Goal: Information Seeking & Learning: Learn about a topic

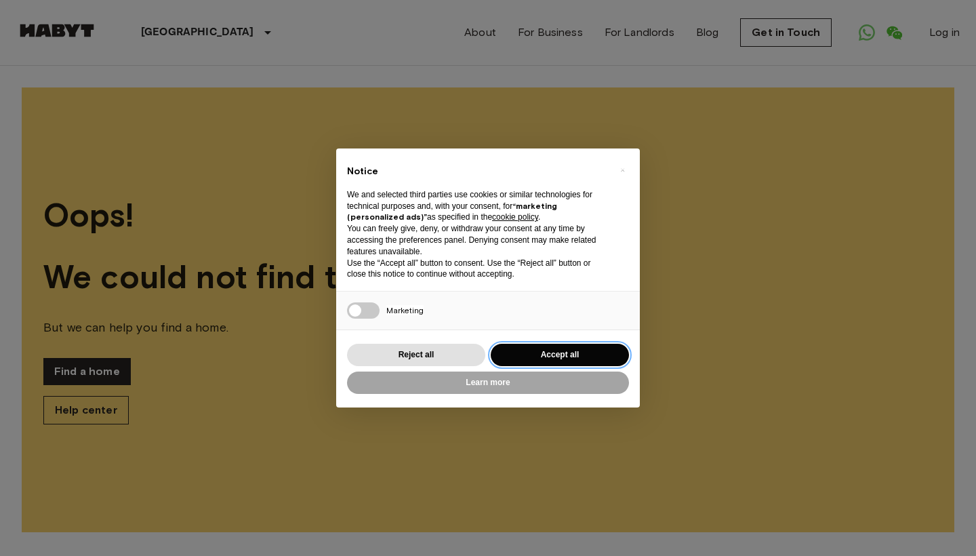
click at [506, 351] on button "Accept all" at bounding box center [560, 355] width 138 height 22
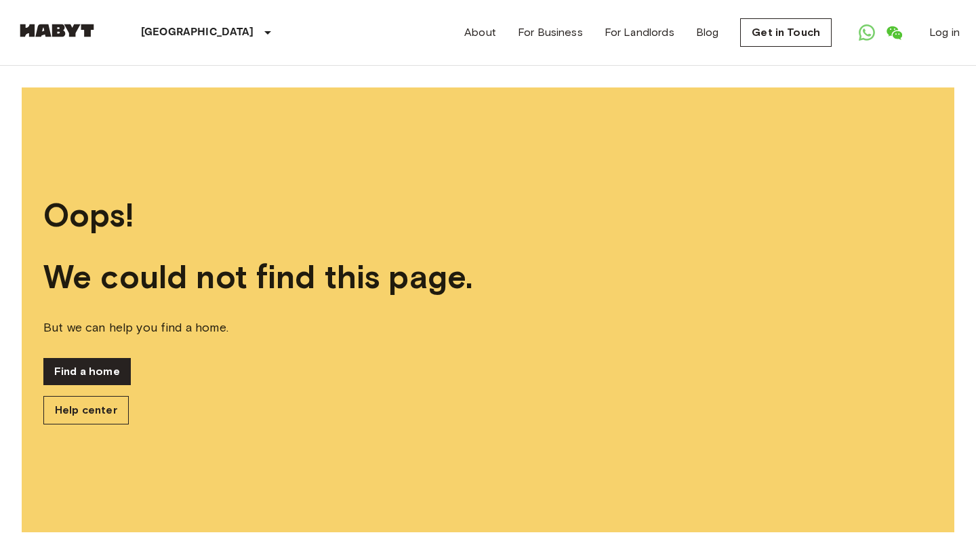
click at [55, 41] on link at bounding box center [56, 33] width 81 height 18
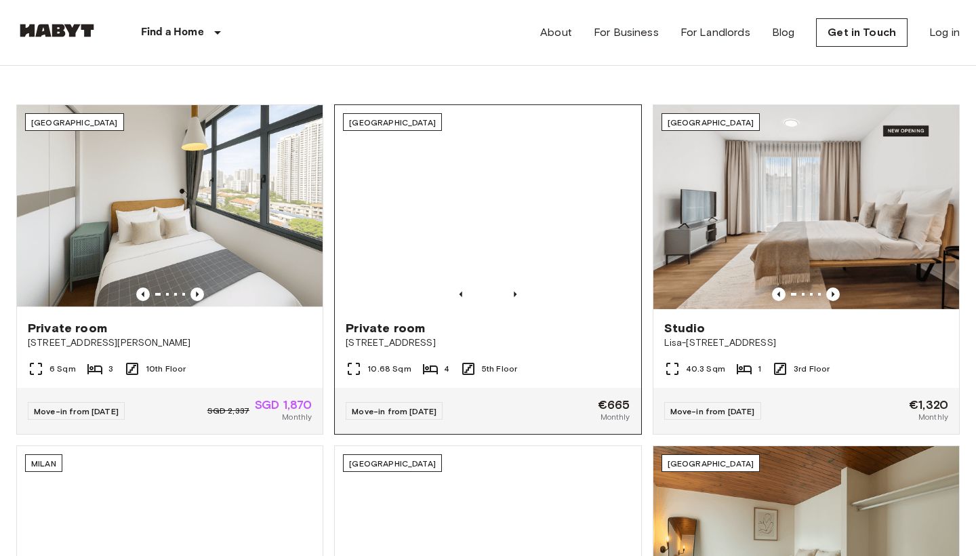
scroll to position [440, 0]
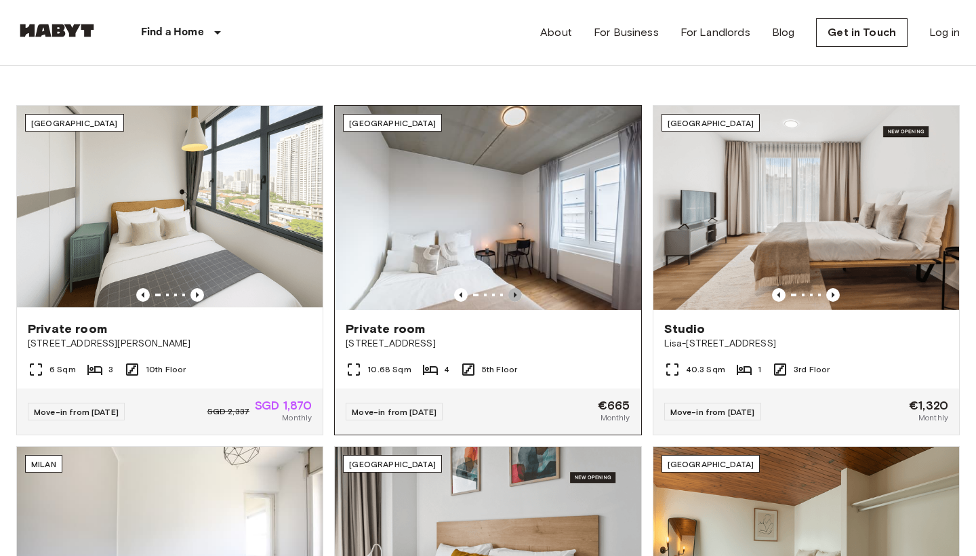
click at [511, 291] on icon "Previous image" at bounding box center [515, 295] width 14 height 14
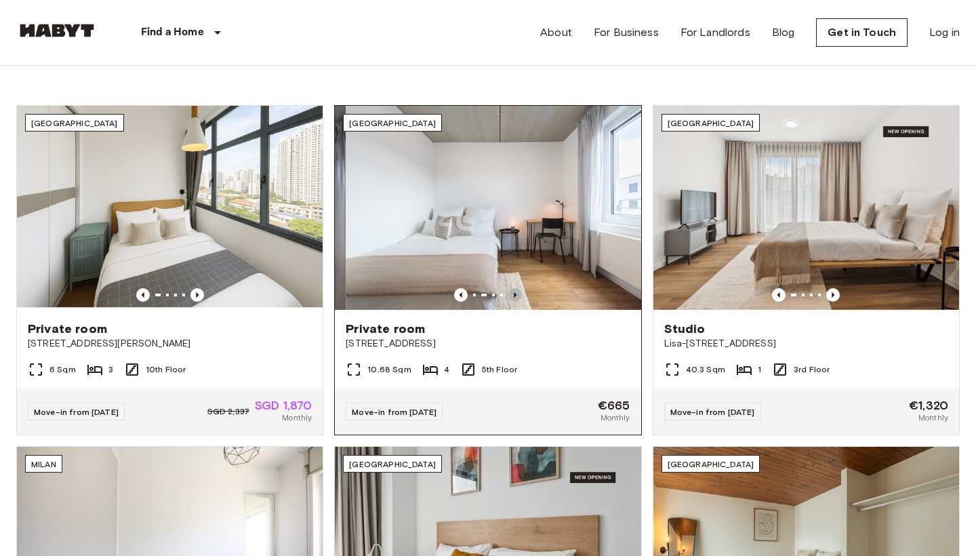
click at [511, 291] on icon "Previous image" at bounding box center [515, 295] width 14 height 14
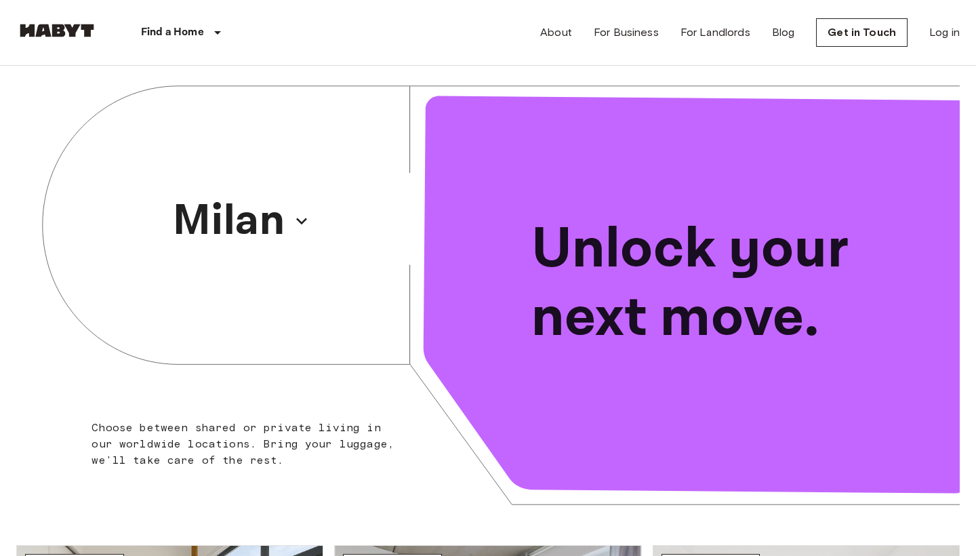
scroll to position [0, 0]
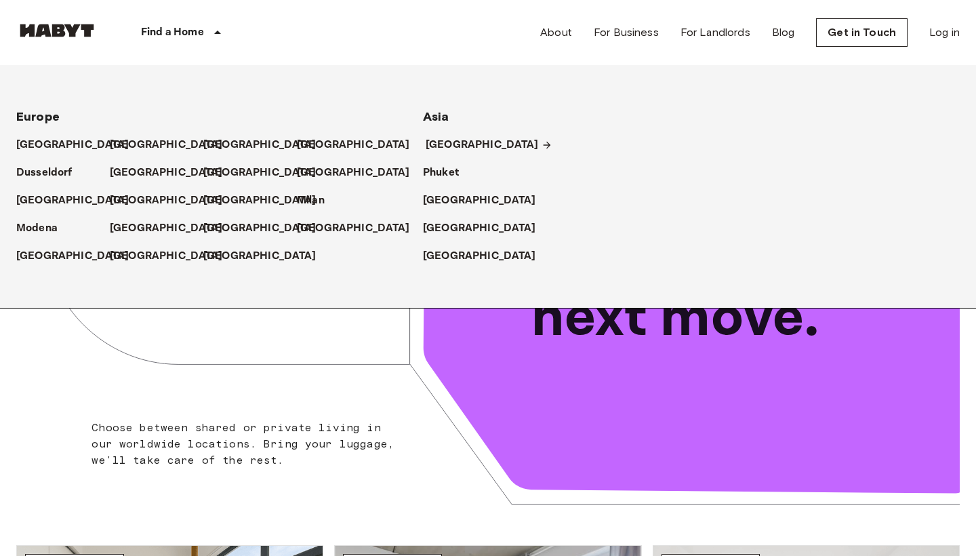
click at [432, 153] on p "[GEOGRAPHIC_DATA]" at bounding box center [482, 145] width 113 height 16
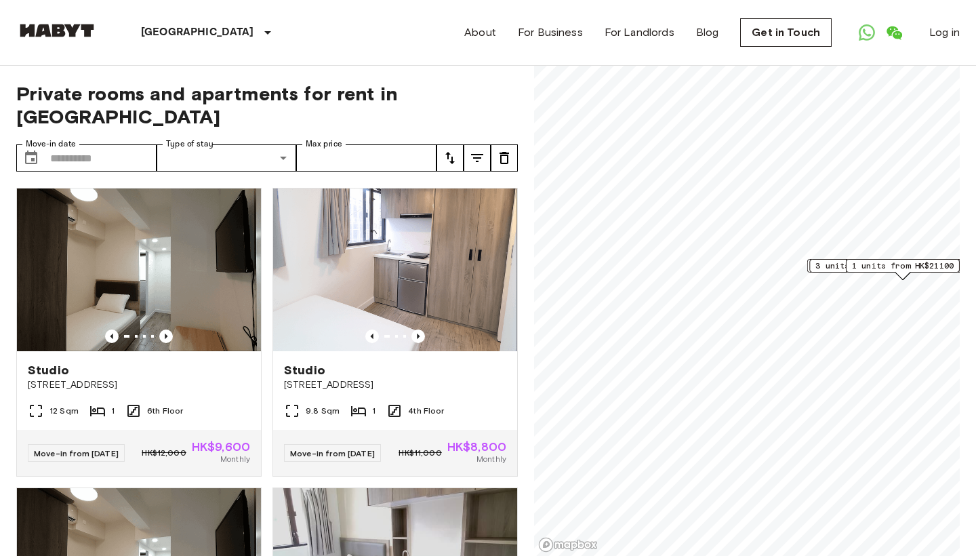
click at [432, 115] on span "Private rooms and apartments for rent in Hong Kong" at bounding box center [267, 105] width 502 height 46
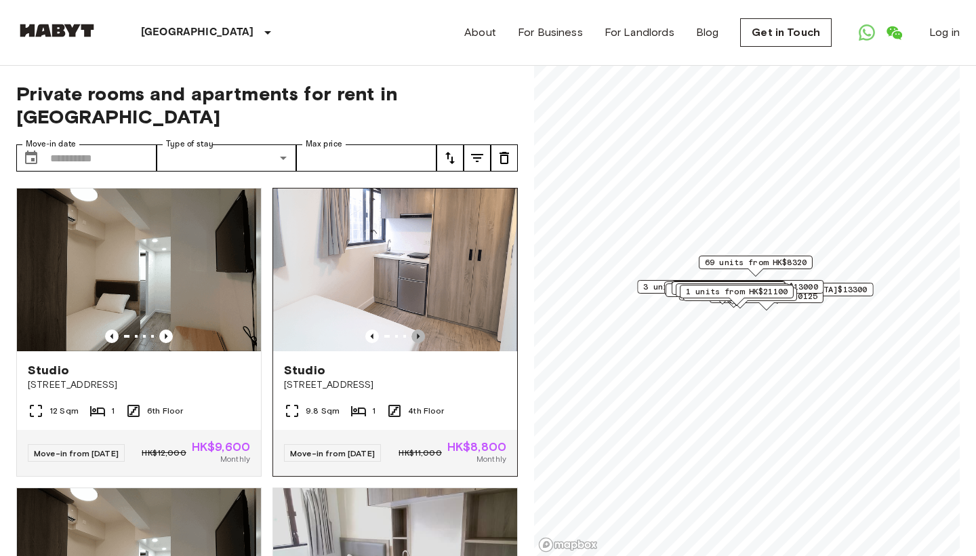
click at [416, 333] on icon "Previous image" at bounding box center [418, 336] width 14 height 14
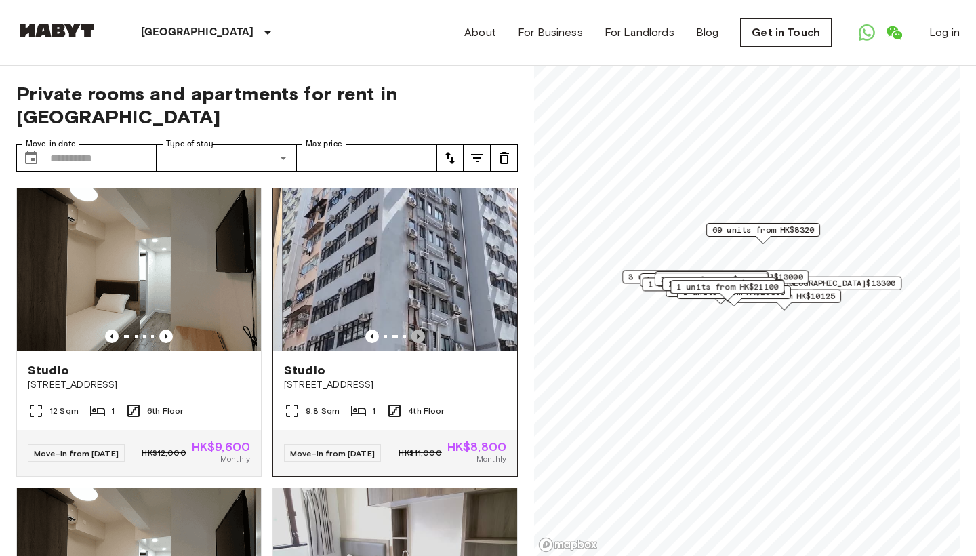
click at [416, 333] on icon "Previous image" at bounding box center [418, 336] width 14 height 14
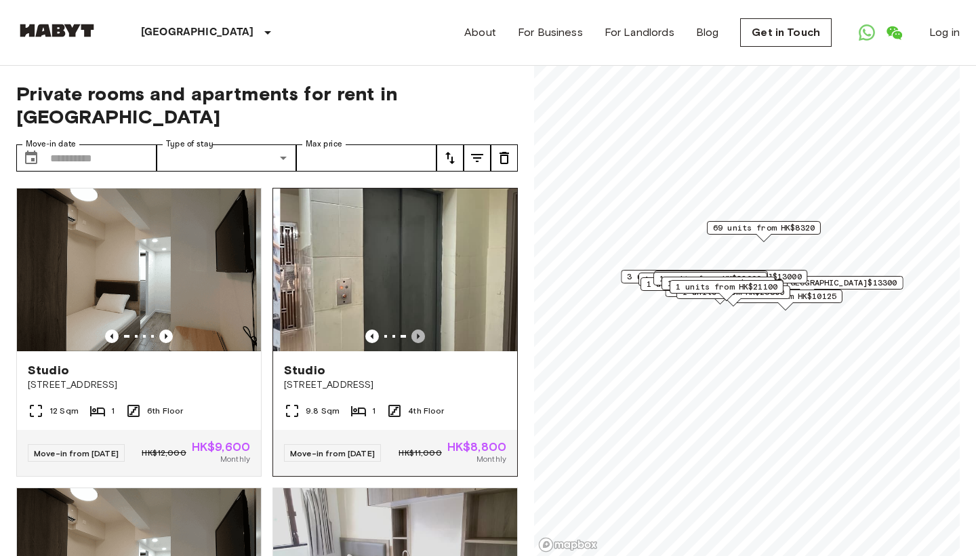
click at [416, 333] on icon "Previous image" at bounding box center [418, 336] width 14 height 14
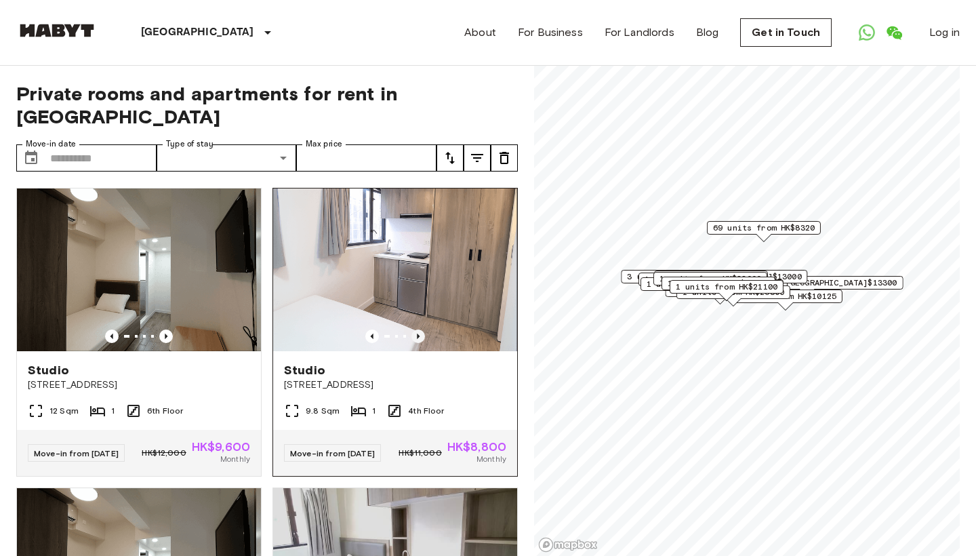
click at [416, 333] on icon "Previous image" at bounding box center [418, 336] width 14 height 14
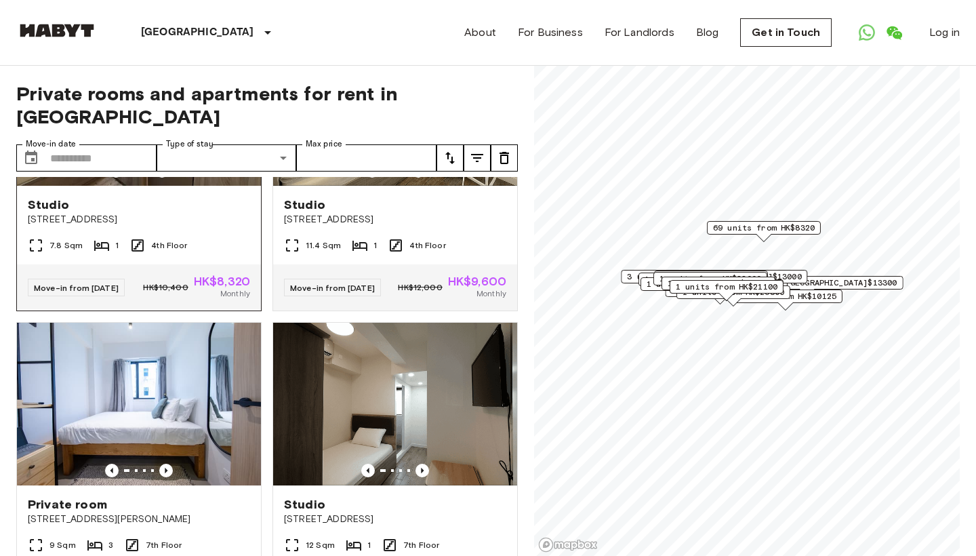
scroll to position [2478, 0]
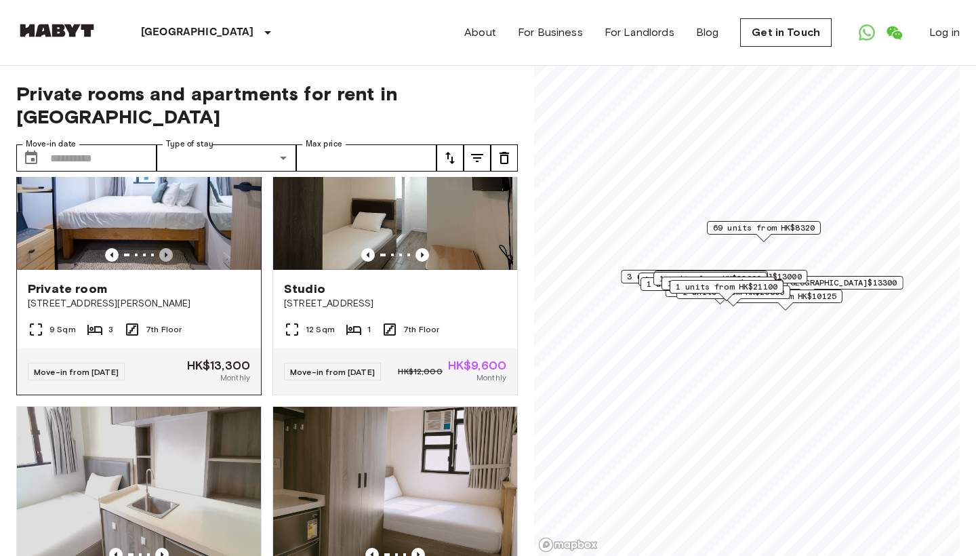
click at [166, 262] on icon "Previous image" at bounding box center [166, 255] width 14 height 14
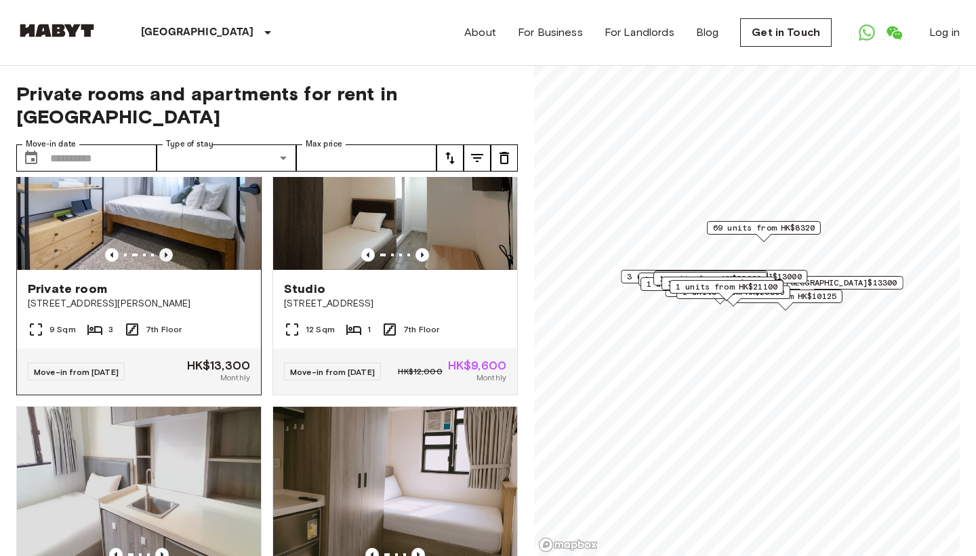
click at [166, 262] on icon "Previous image" at bounding box center [166, 255] width 14 height 14
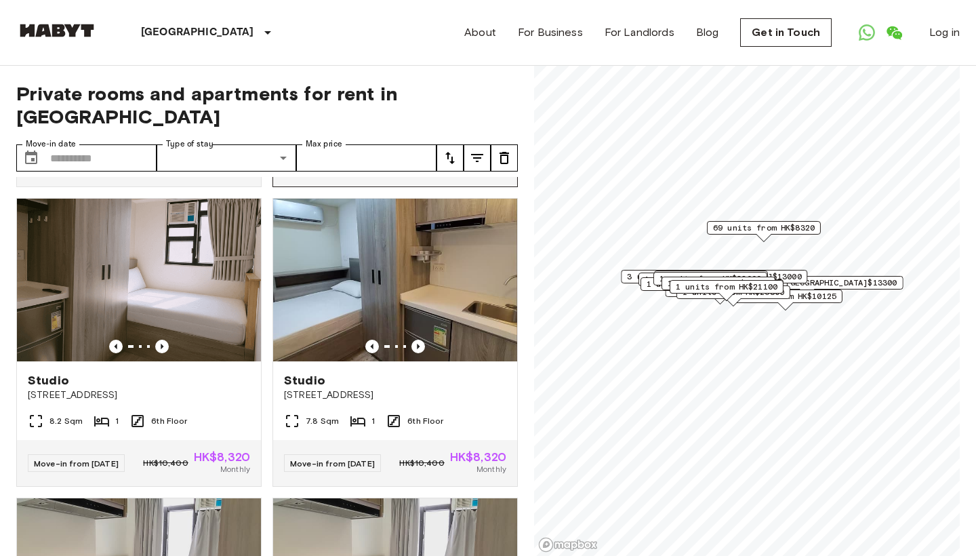
scroll to position [2988, 0]
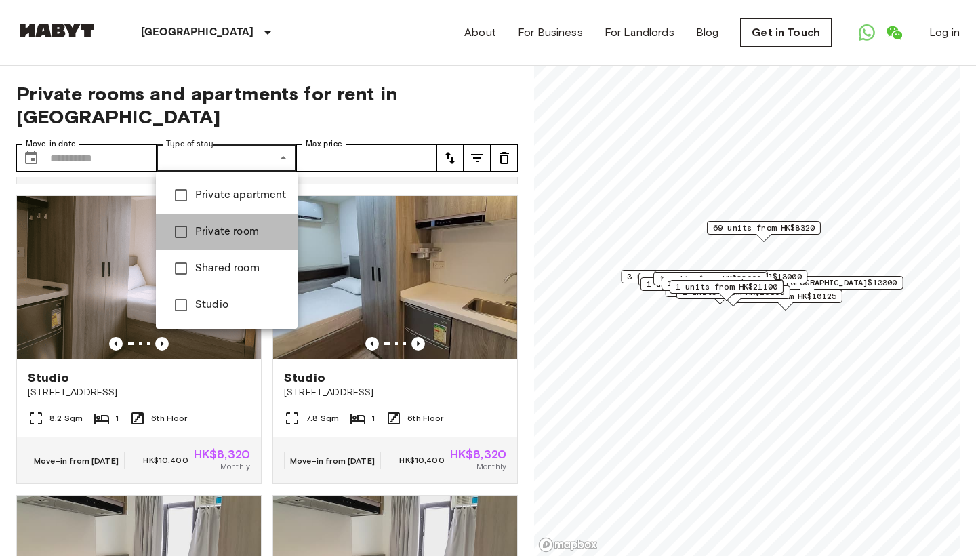
click at [235, 223] on li "Private room" at bounding box center [227, 232] width 142 height 37
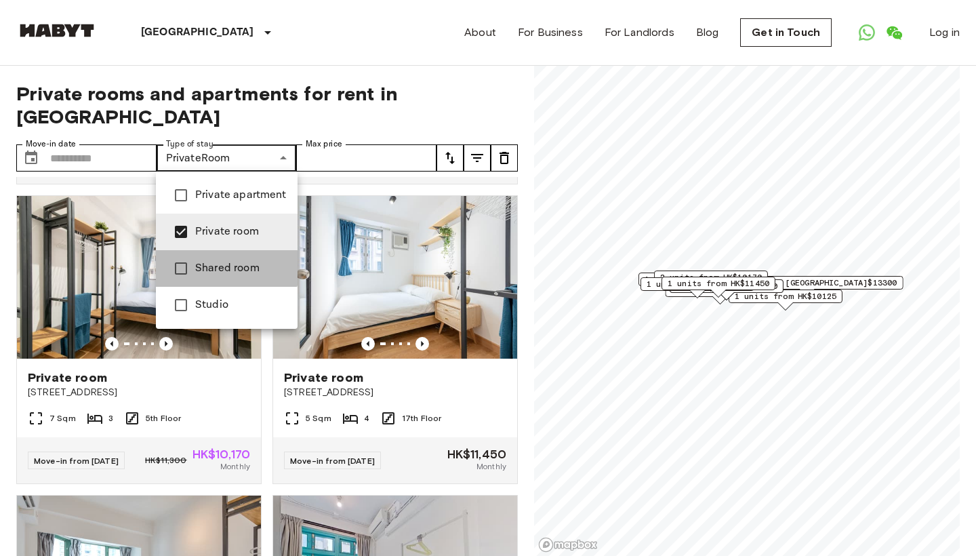
click at [226, 268] on span "Shared room" at bounding box center [241, 268] width 92 height 16
type input "**********"
click at [243, 86] on div at bounding box center [488, 278] width 976 height 556
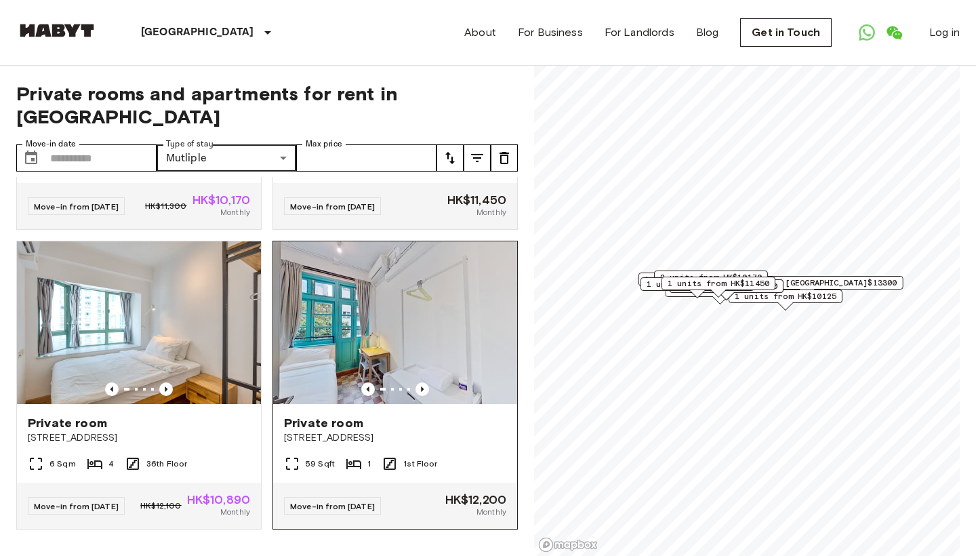
scroll to position [3290, 0]
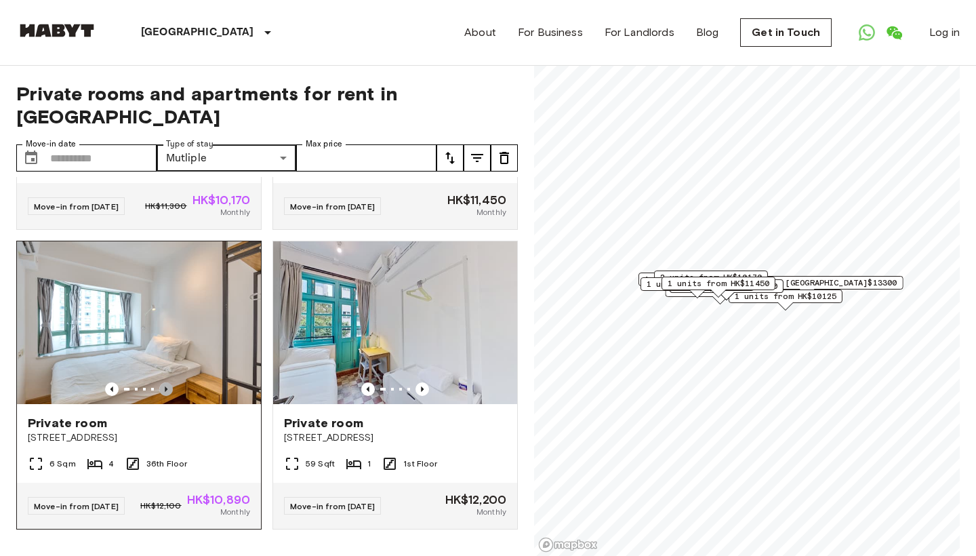
click at [171, 382] on icon "Previous image" at bounding box center [166, 389] width 14 height 14
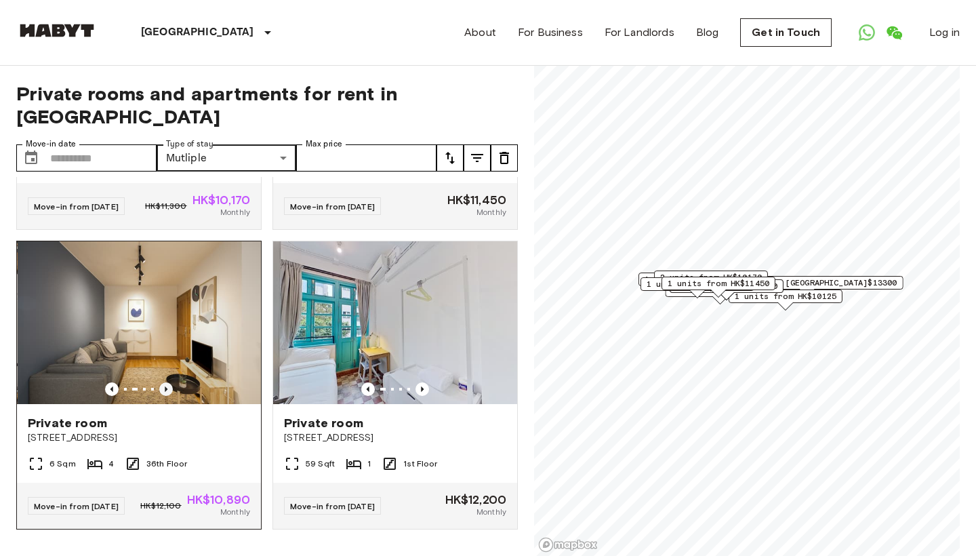
click at [171, 382] on icon "Previous image" at bounding box center [166, 389] width 14 height 14
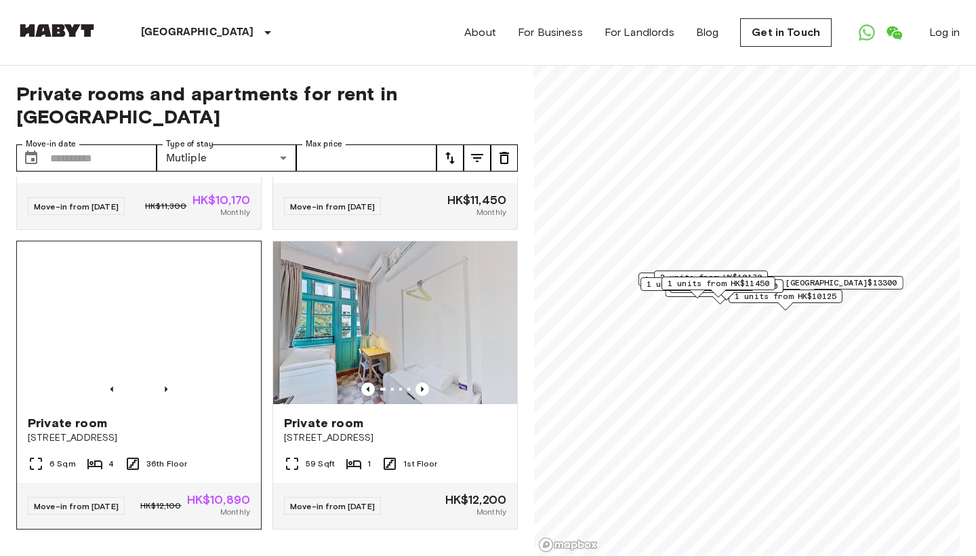
click at [78, 420] on span "Private room" at bounding box center [67, 423] width 79 height 16
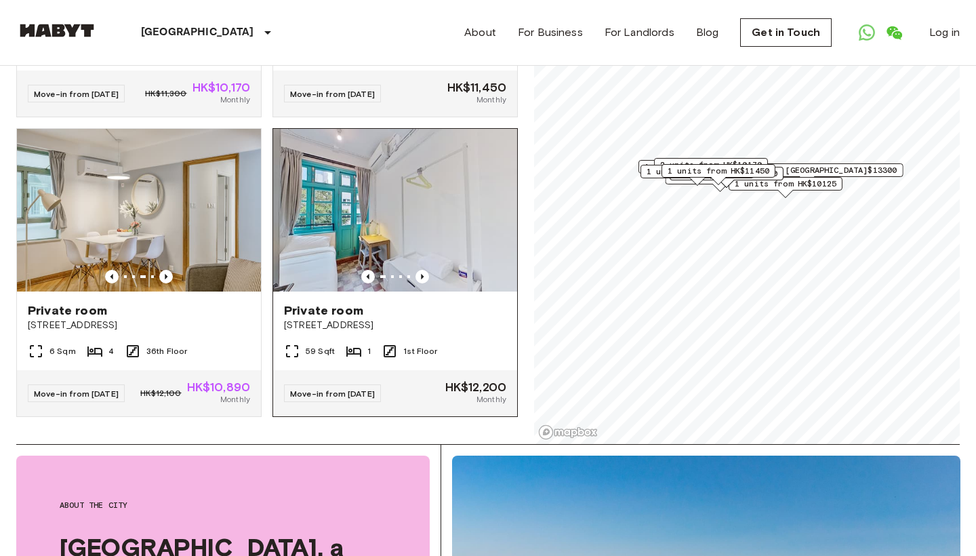
scroll to position [115, 0]
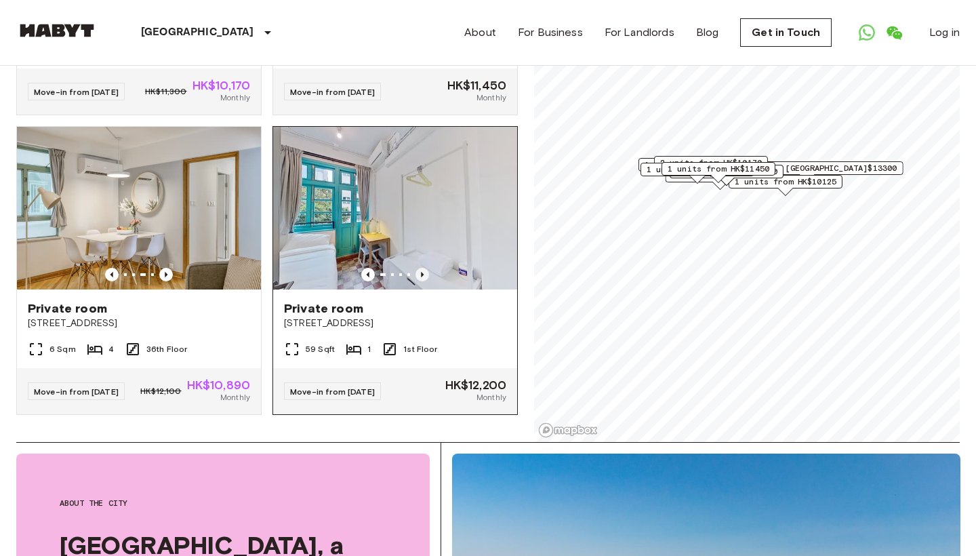
click at [420, 268] on icon "Previous image" at bounding box center [422, 275] width 14 height 14
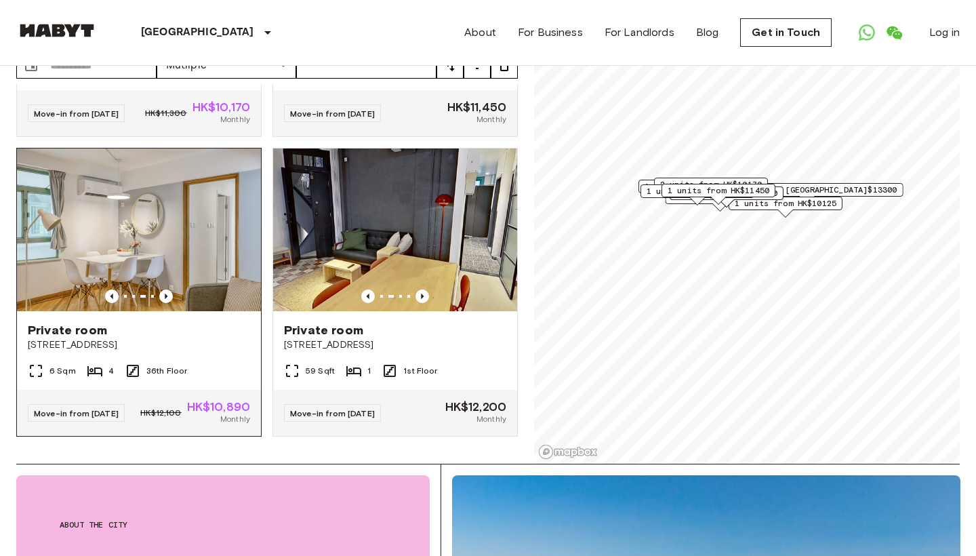
scroll to position [96, 0]
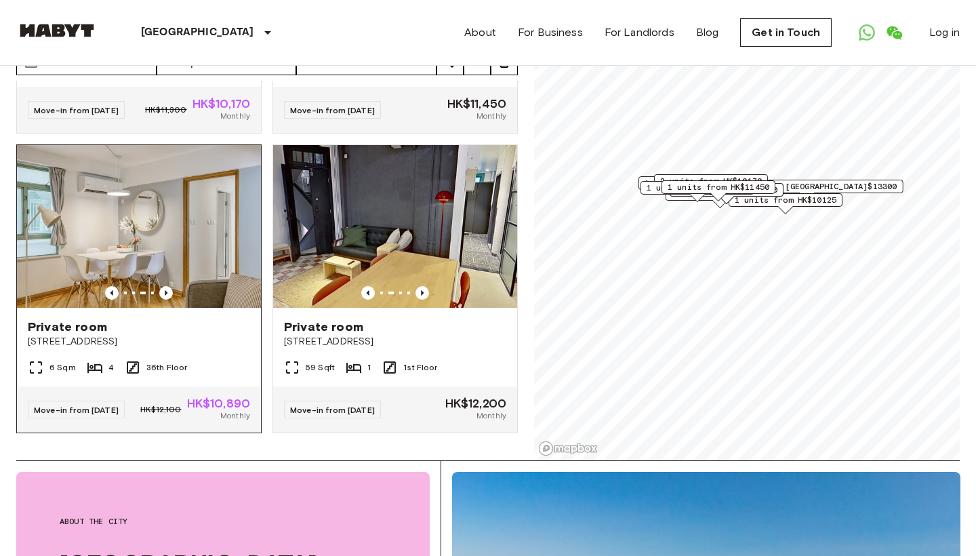
click at [185, 296] on img at bounding box center [139, 226] width 244 height 163
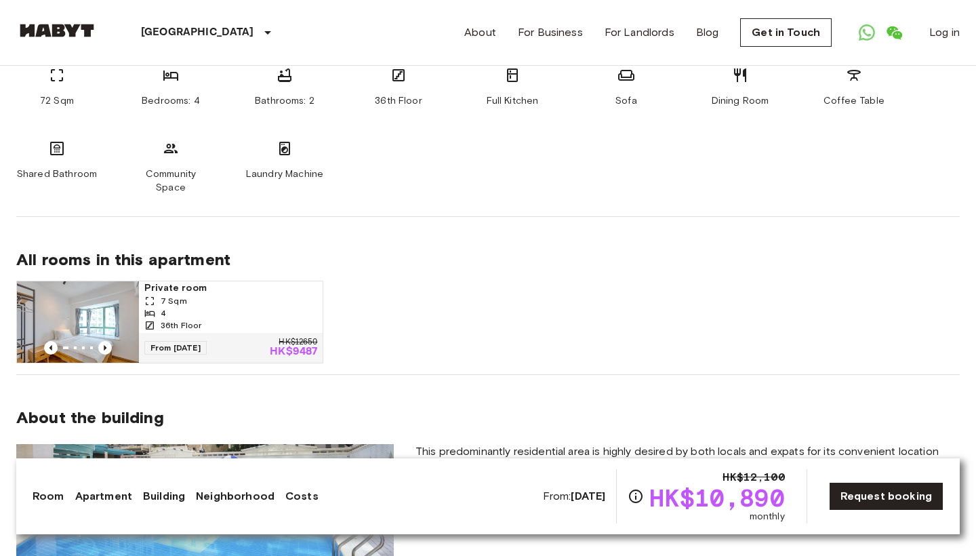
scroll to position [794, 0]
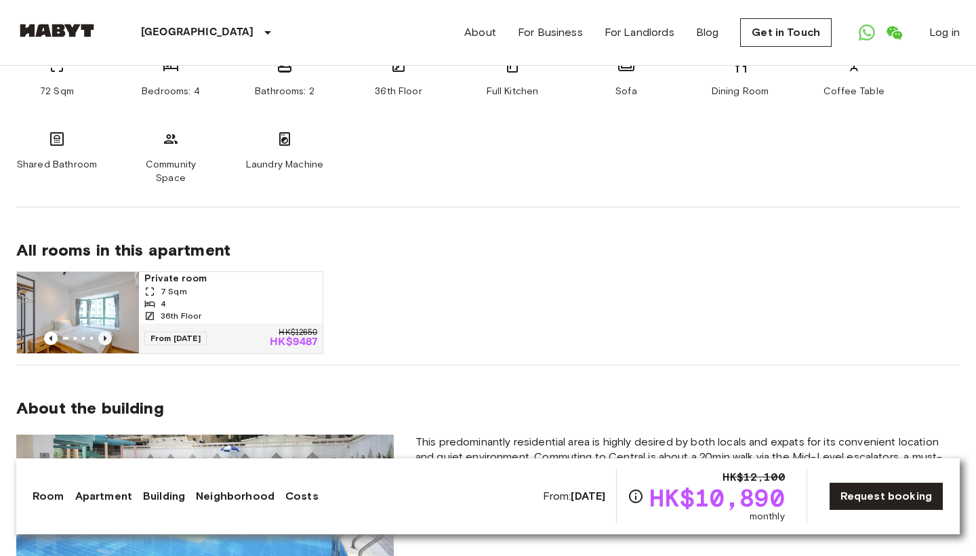
click at [110, 331] on icon "Previous image" at bounding box center [105, 338] width 14 height 14
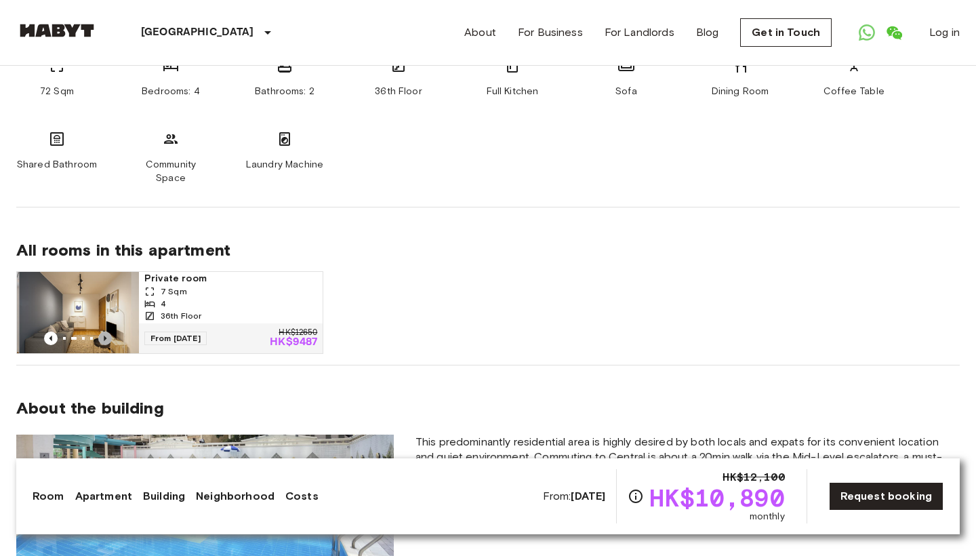
click at [110, 331] on icon "Previous image" at bounding box center [105, 338] width 14 height 14
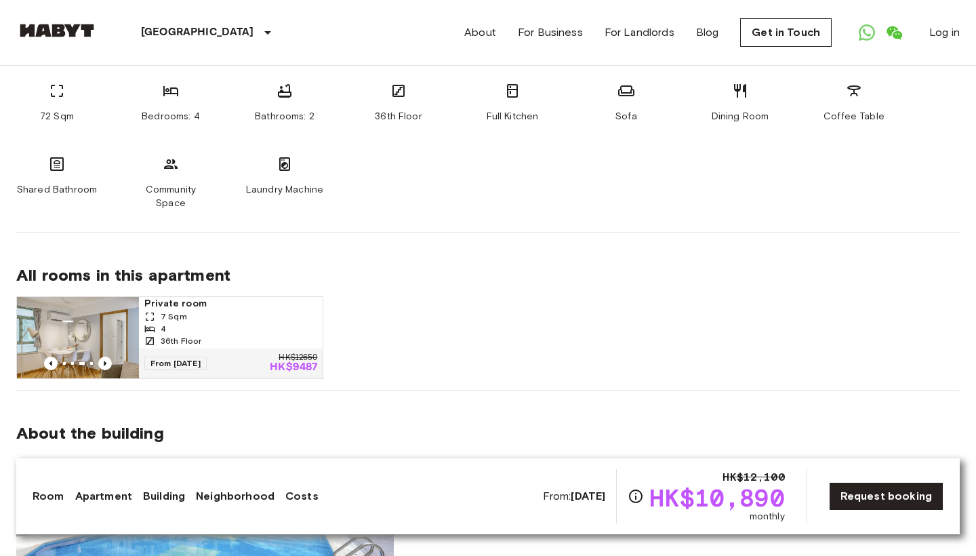
scroll to position [772, 0]
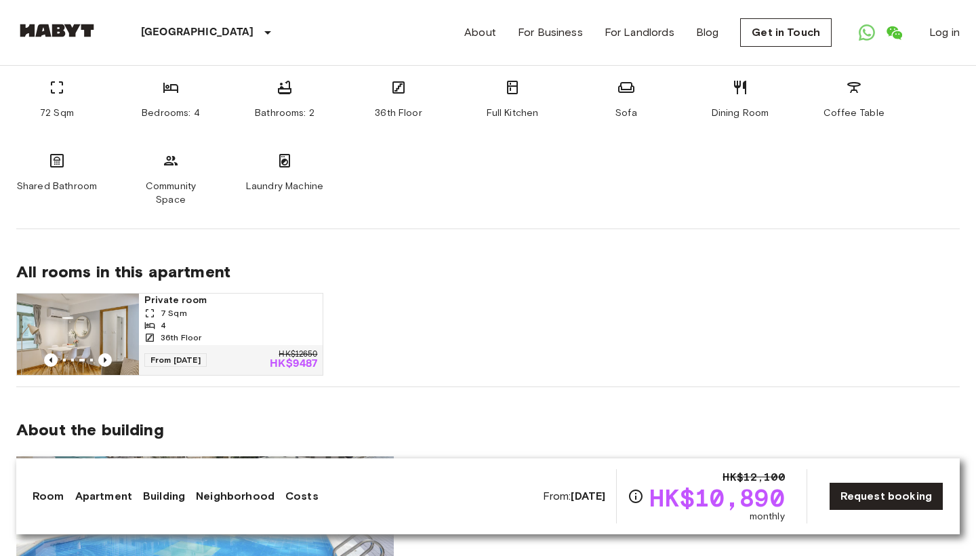
click at [106, 312] on img at bounding box center [78, 333] width 122 height 81
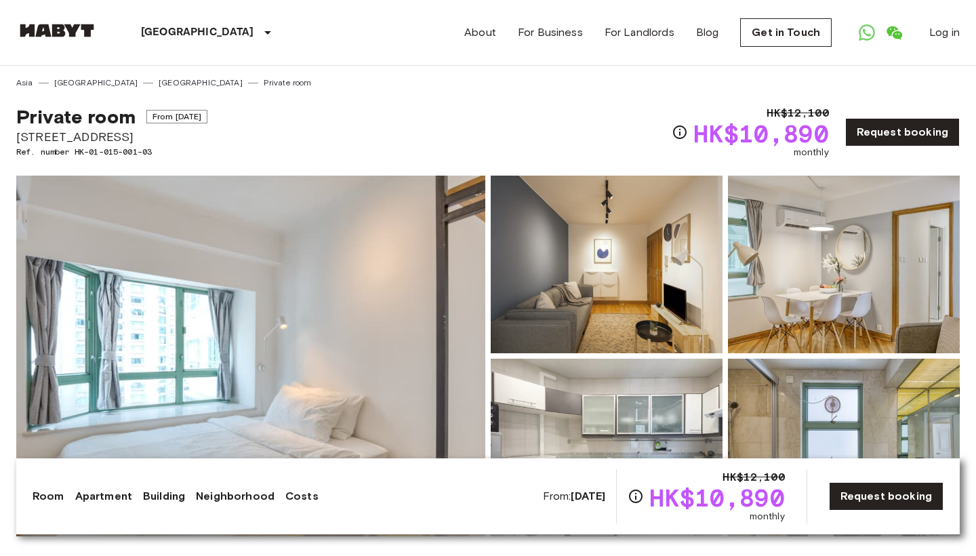
scroll to position [0, 0]
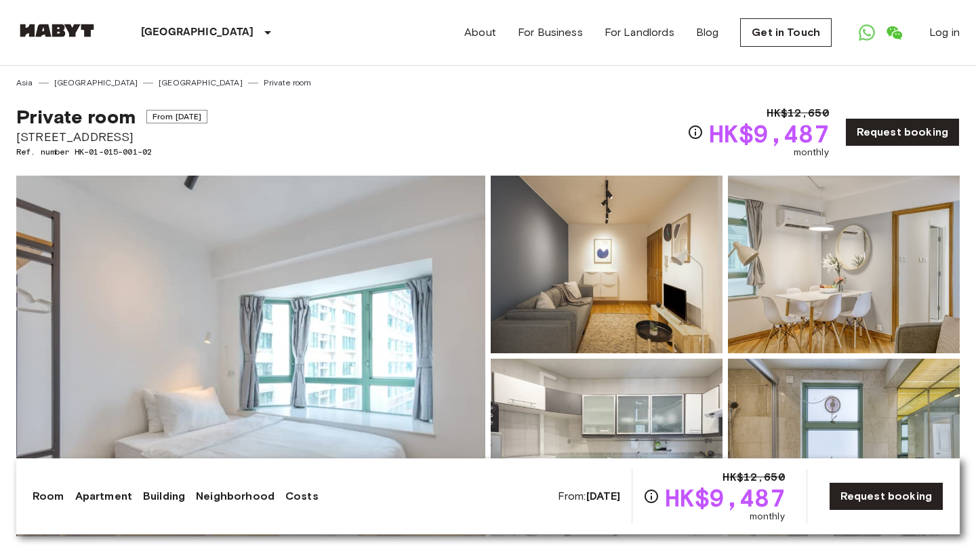
click at [415, 282] on img at bounding box center [250, 356] width 469 height 361
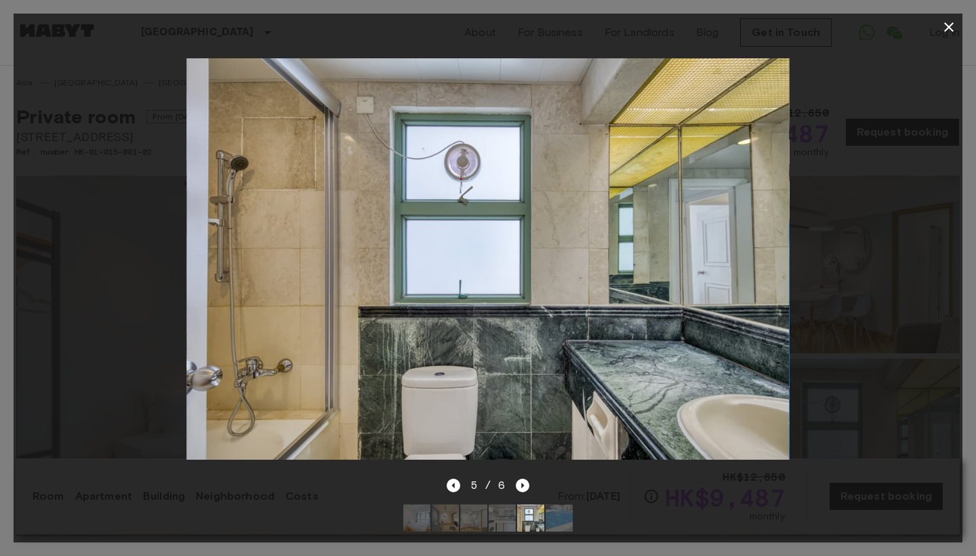
click at [950, 27] on icon "button" at bounding box center [949, 27] width 16 height 16
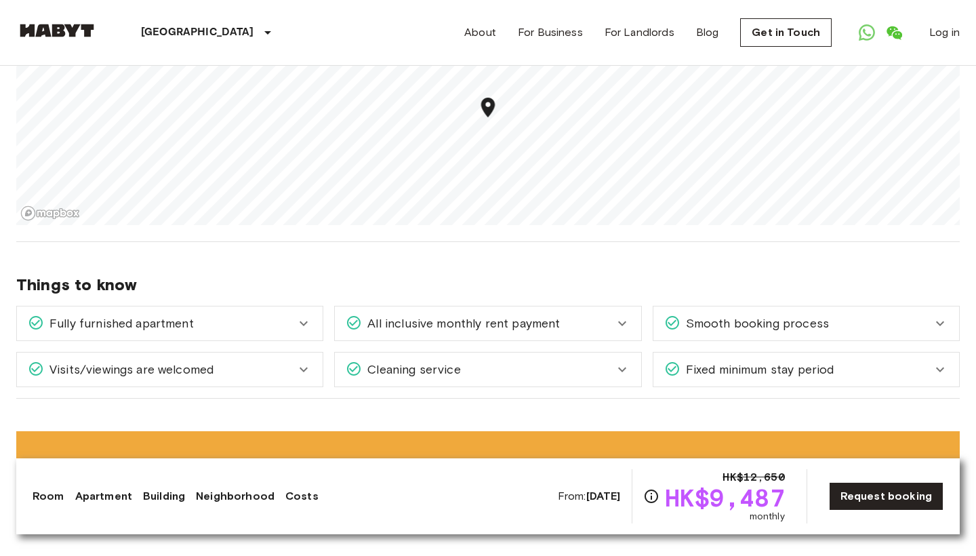
scroll to position [1600, 0]
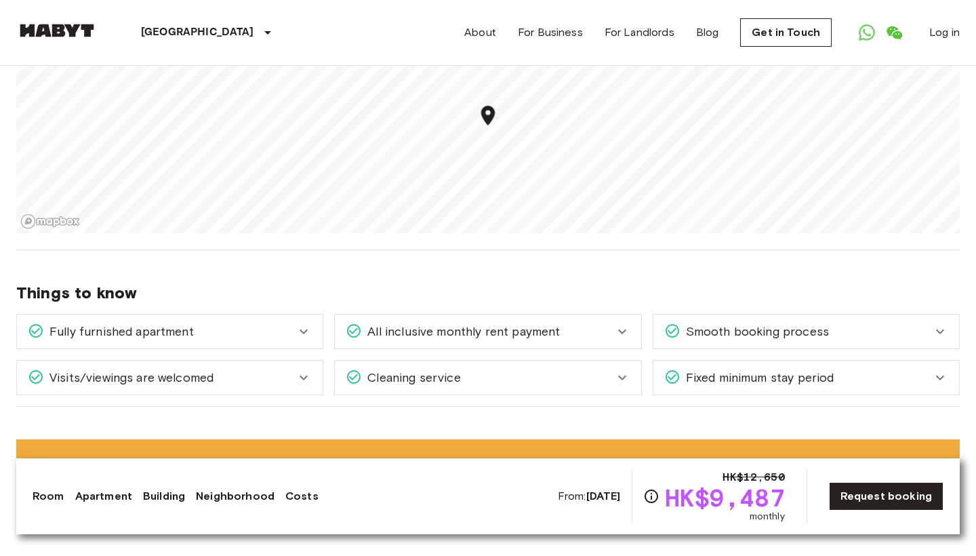
click at [543, 323] on span "All inclusive monthly rent payment" at bounding box center [461, 332] width 198 height 18
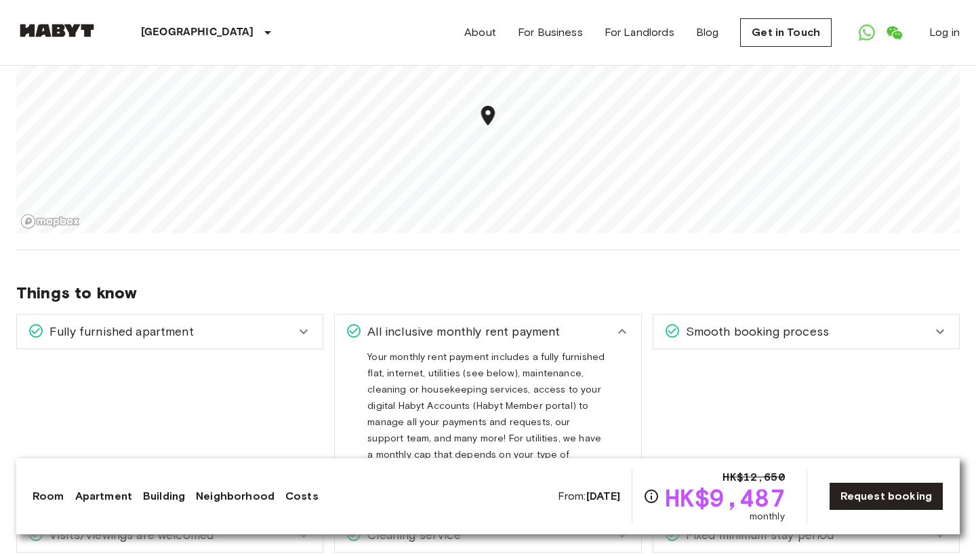
click at [543, 323] on span "All inclusive monthly rent payment" at bounding box center [461, 332] width 198 height 18
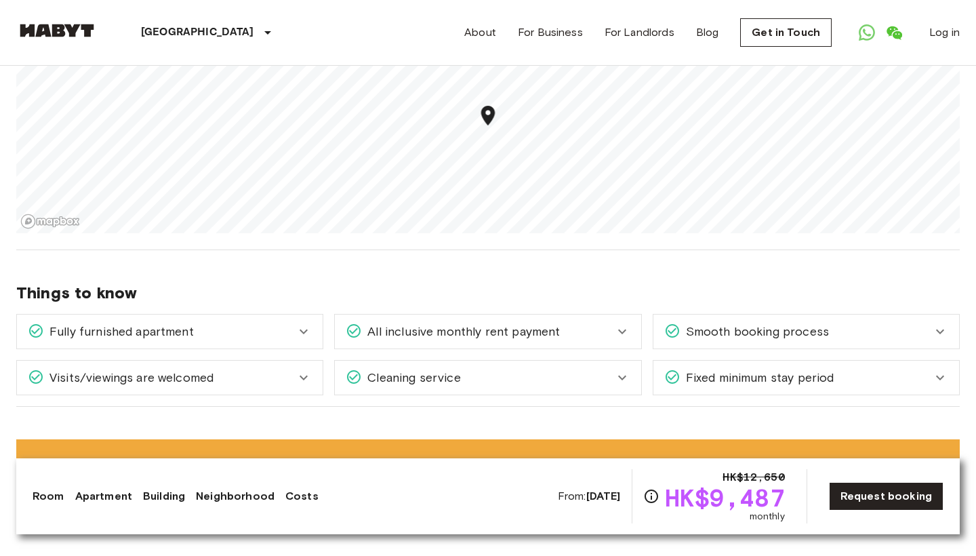
click at [545, 323] on span "All inclusive monthly rent payment" at bounding box center [461, 332] width 198 height 18
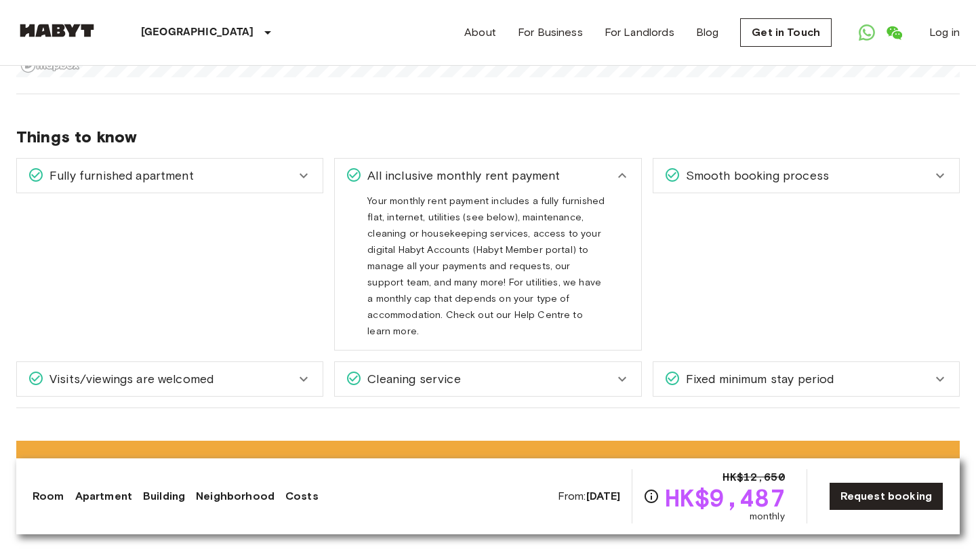
scroll to position [1756, 0]
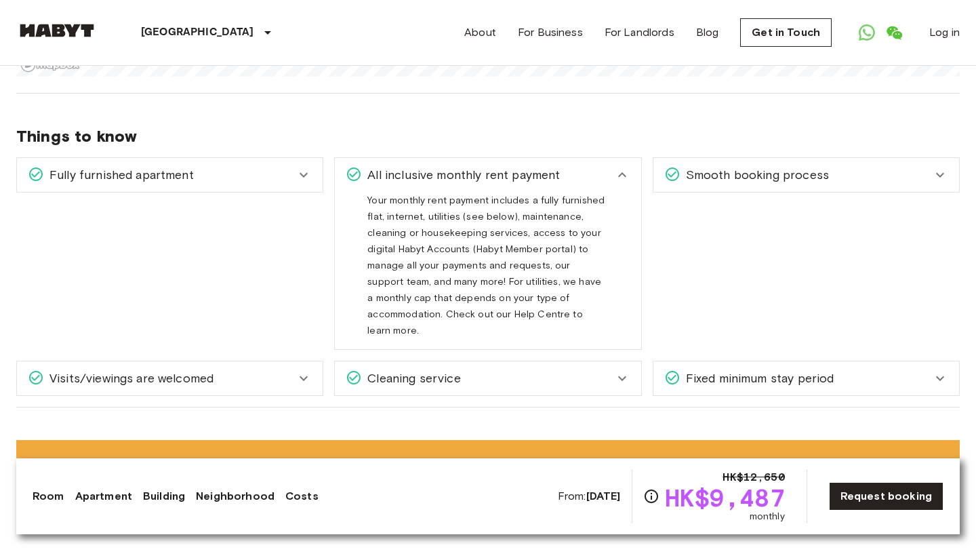
click at [609, 174] on div "All inclusive monthly rent payment" at bounding box center [488, 175] width 306 height 34
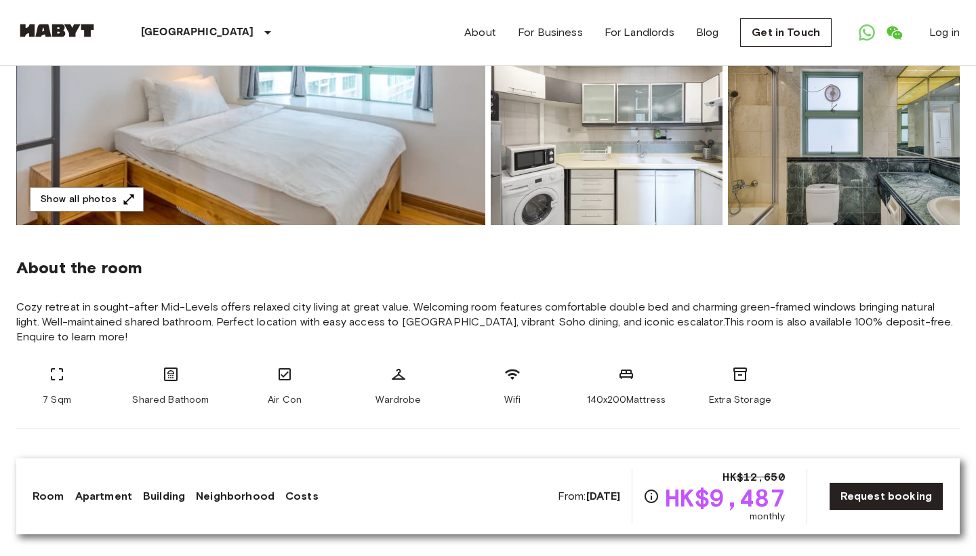
scroll to position [311, 0]
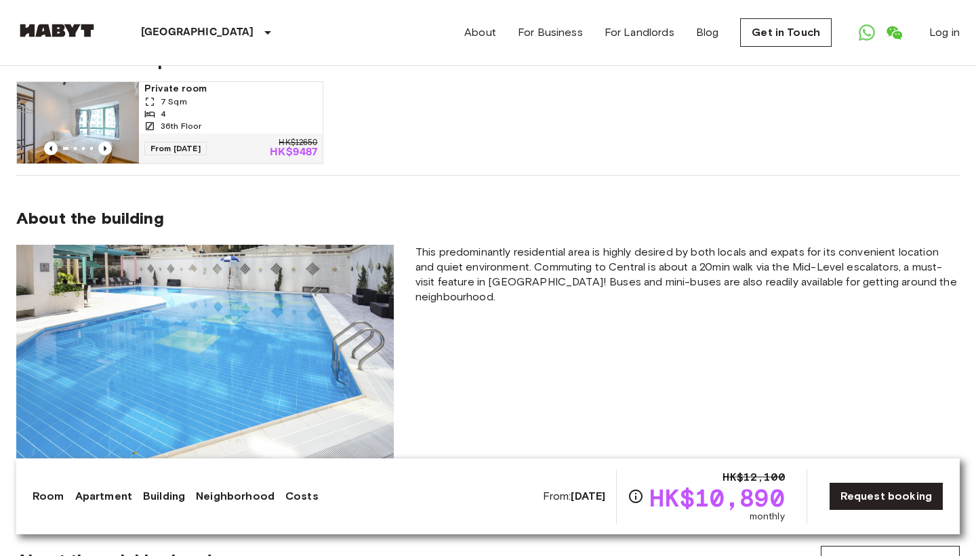
scroll to position [786, 0]
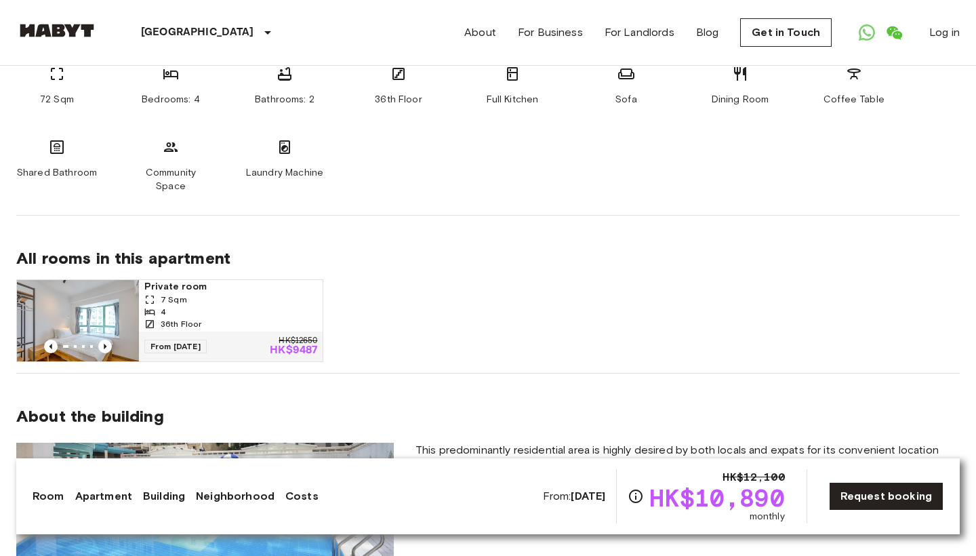
click at [186, 293] on div "7 Sqm" at bounding box center [230, 299] width 173 height 12
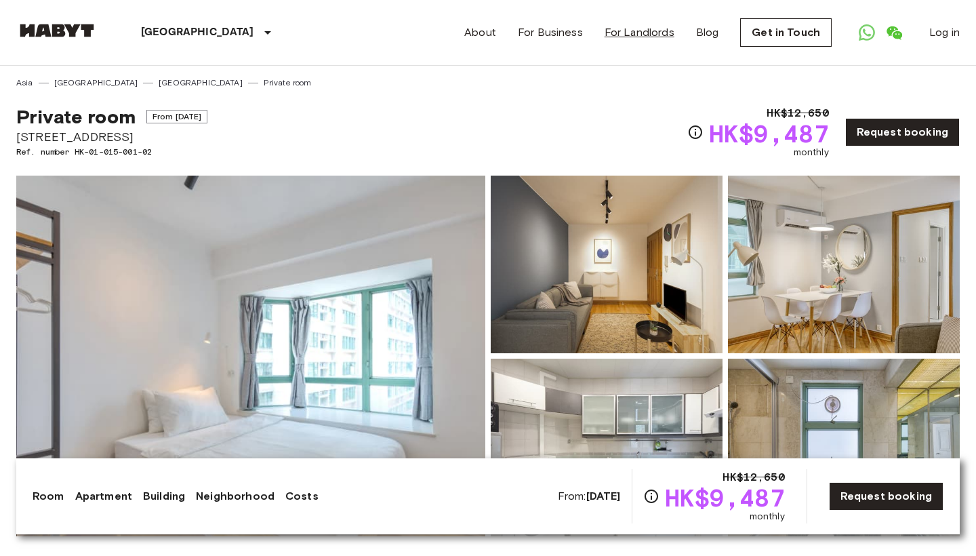
click at [634, 28] on link "For Landlords" at bounding box center [640, 32] width 70 height 16
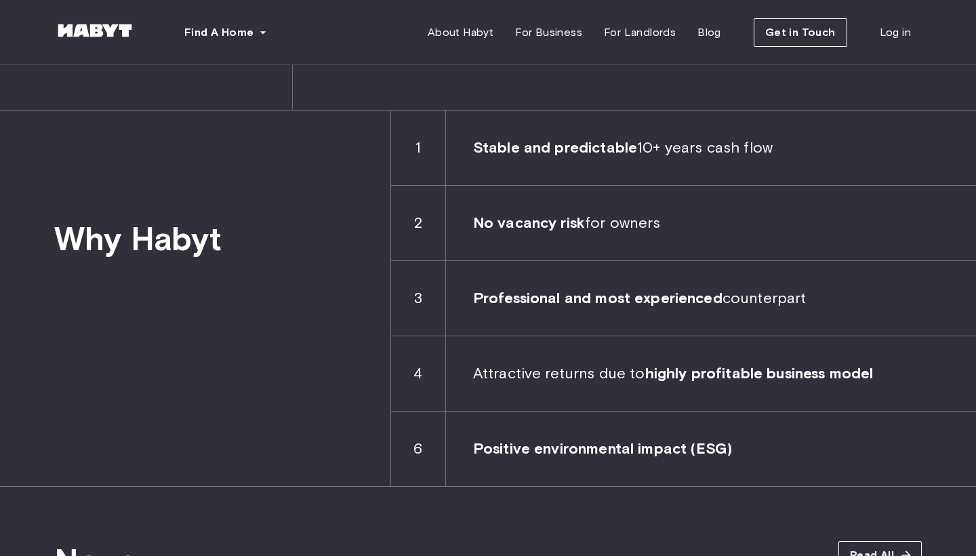
scroll to position [1917, 0]
click at [546, 232] on b "No vacancy risk" at bounding box center [529, 223] width 112 height 18
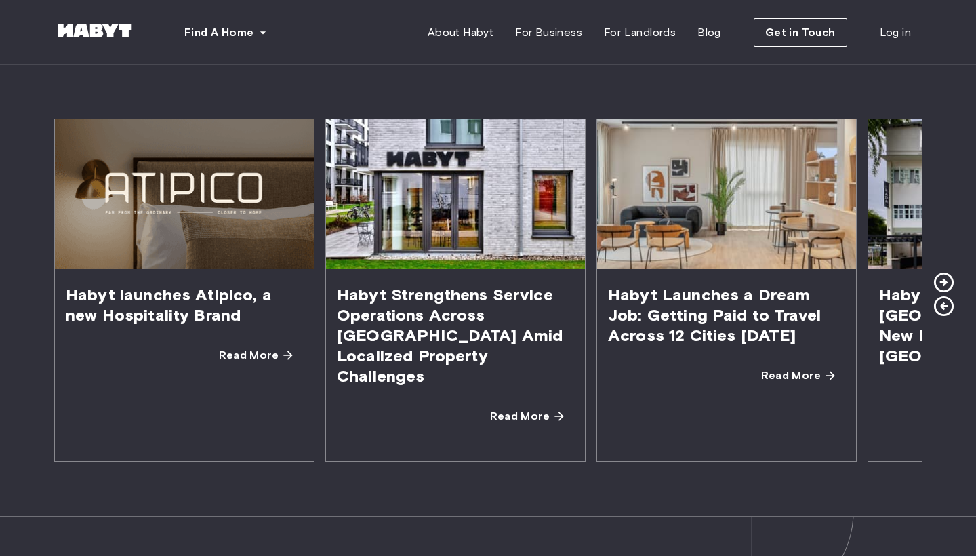
scroll to position [2434, 0]
